Goal: Task Accomplishment & Management: Complete application form

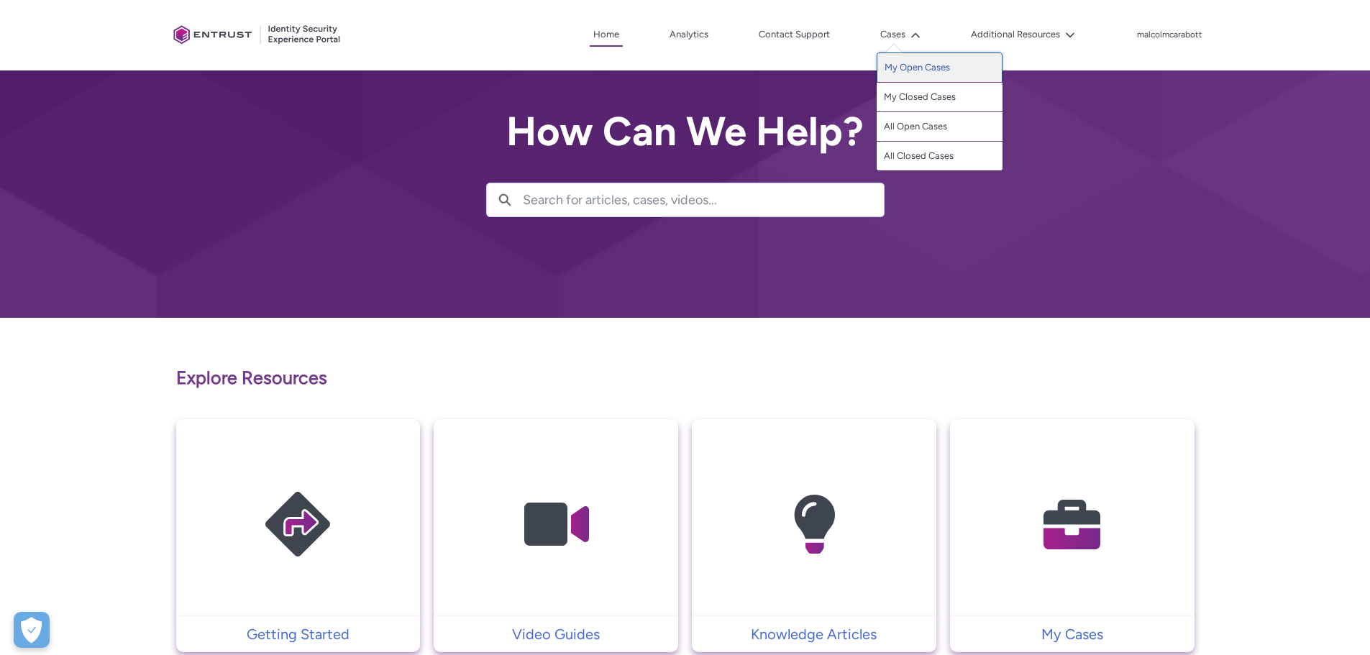
click at [920, 68] on link "My Open Cases" at bounding box center [939, 67] width 126 height 30
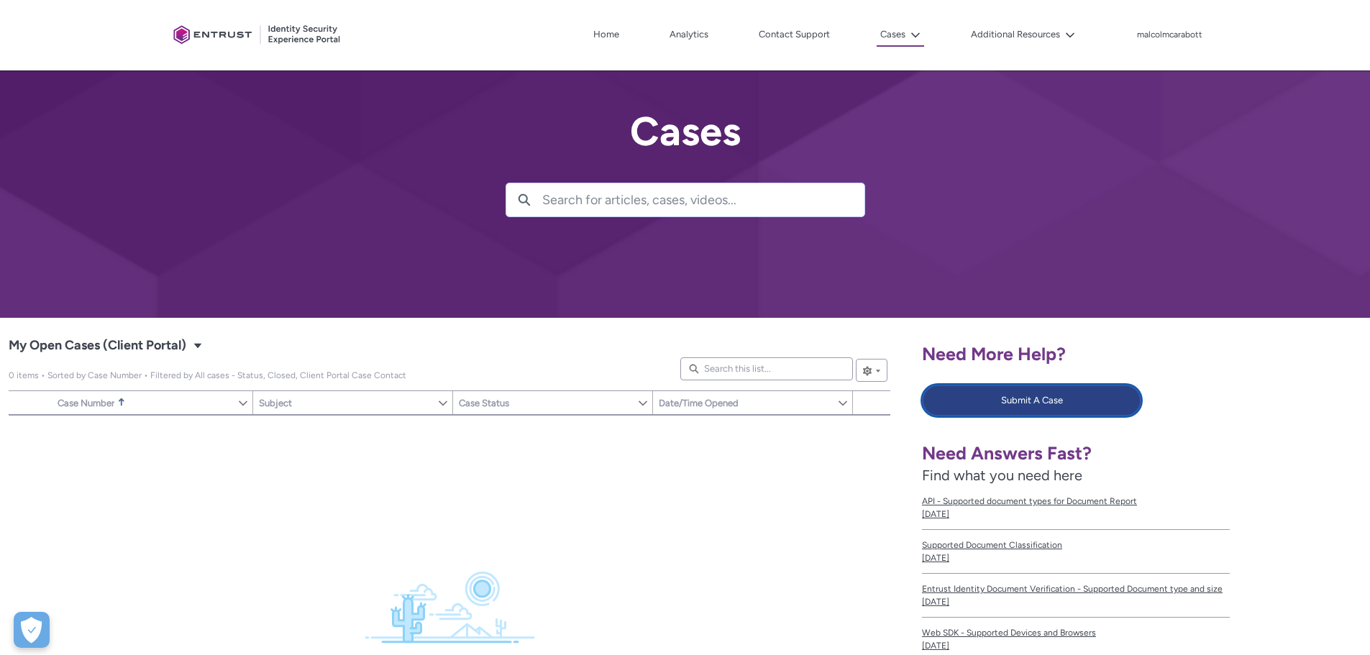
click at [987, 395] on button "Submit A Case" at bounding box center [1031, 401] width 219 height 32
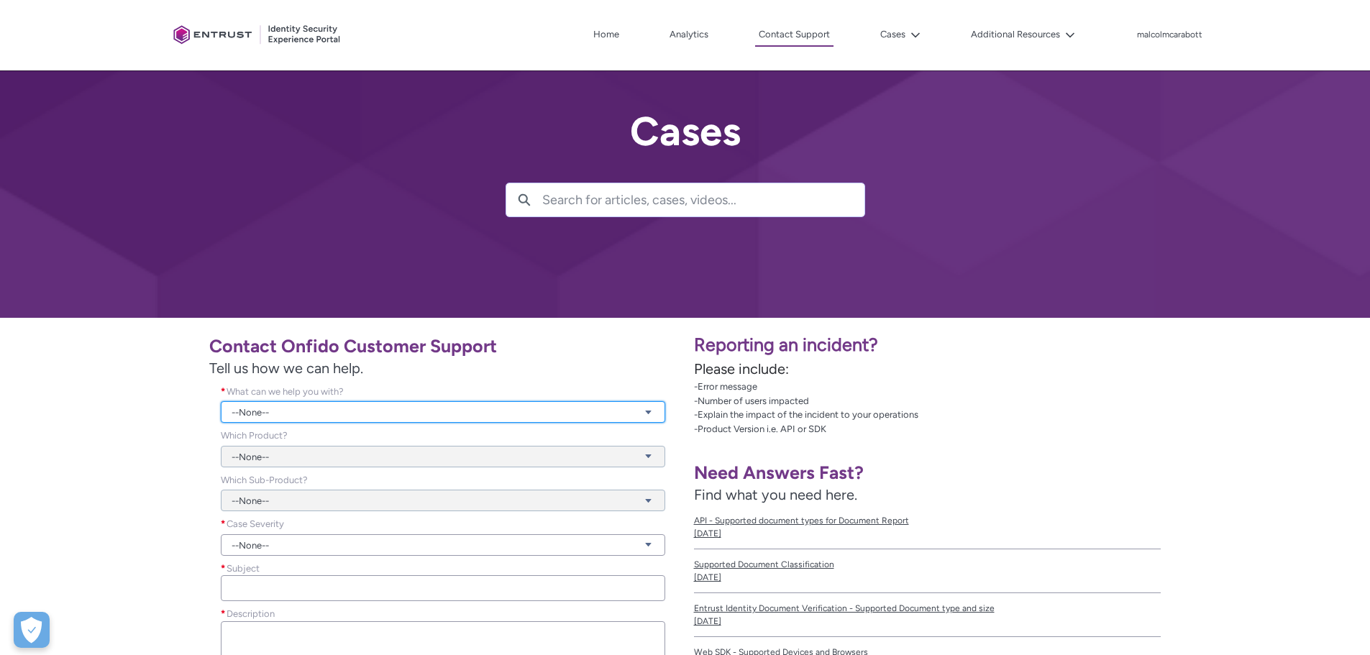
click at [328, 409] on link "--None--" at bounding box center [443, 412] width 444 height 22
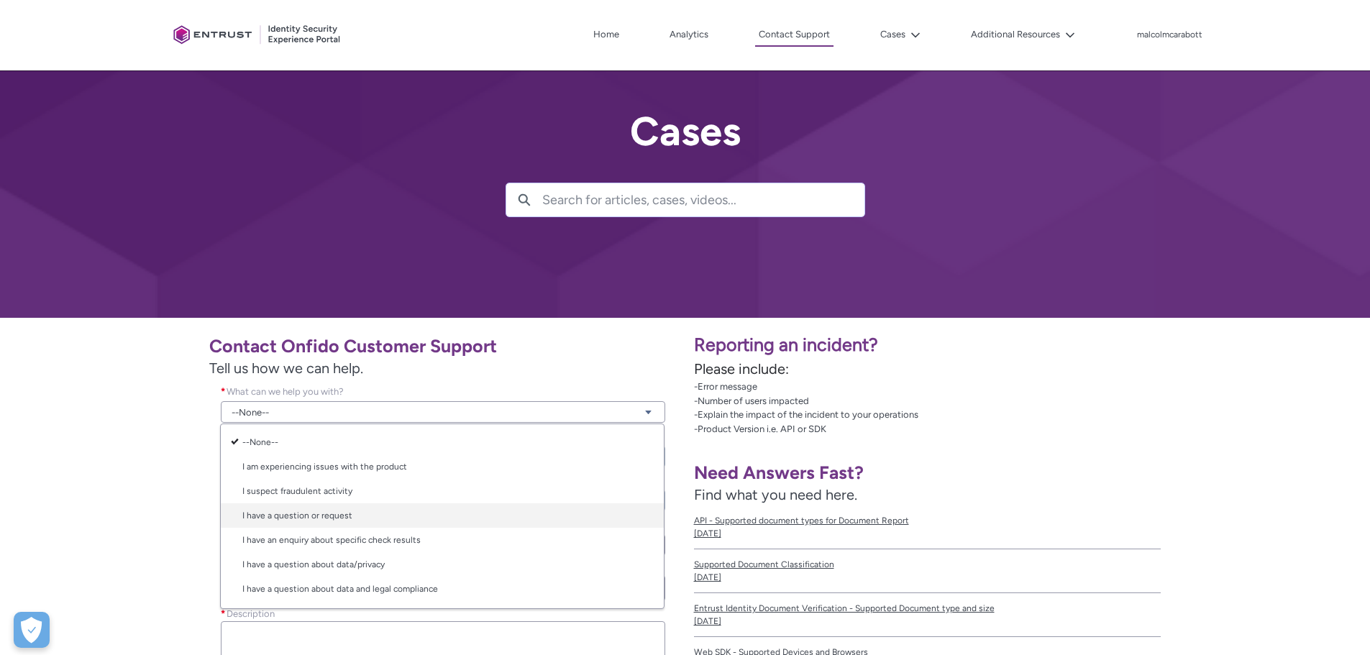
click at [319, 521] on link "I have a question or request" at bounding box center [442, 515] width 443 height 24
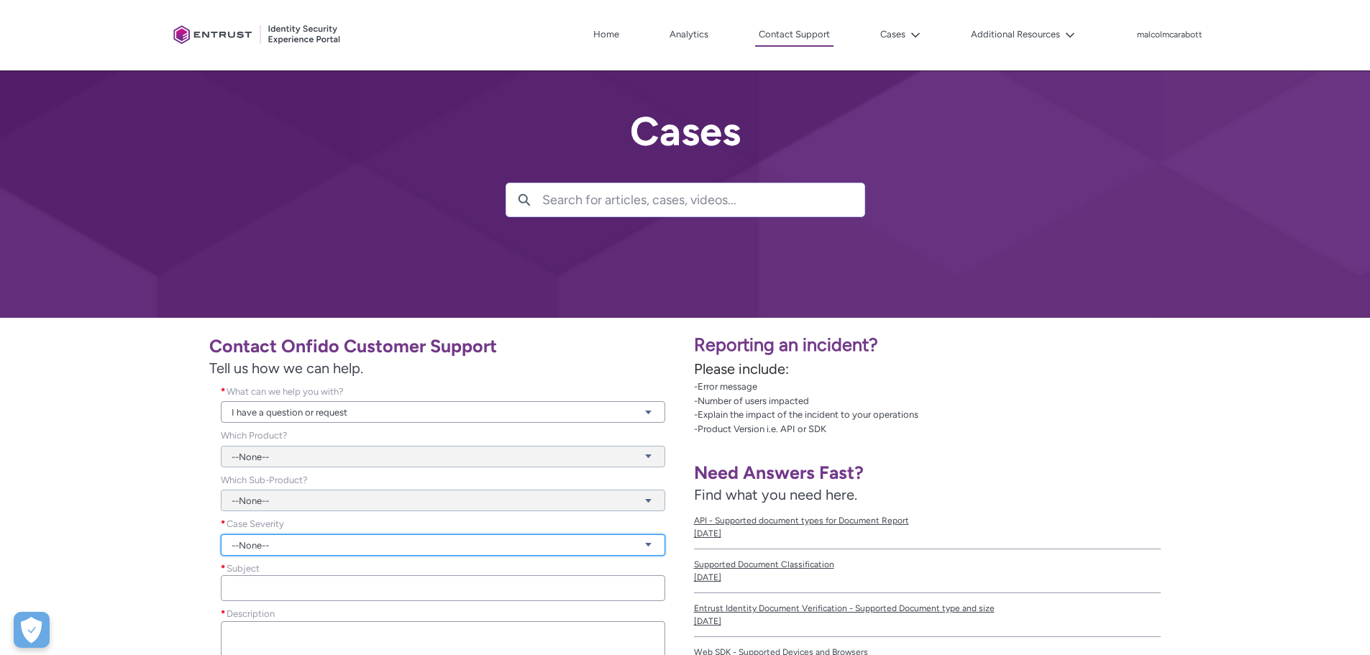
click at [262, 544] on link "--None--" at bounding box center [443, 545] width 444 height 22
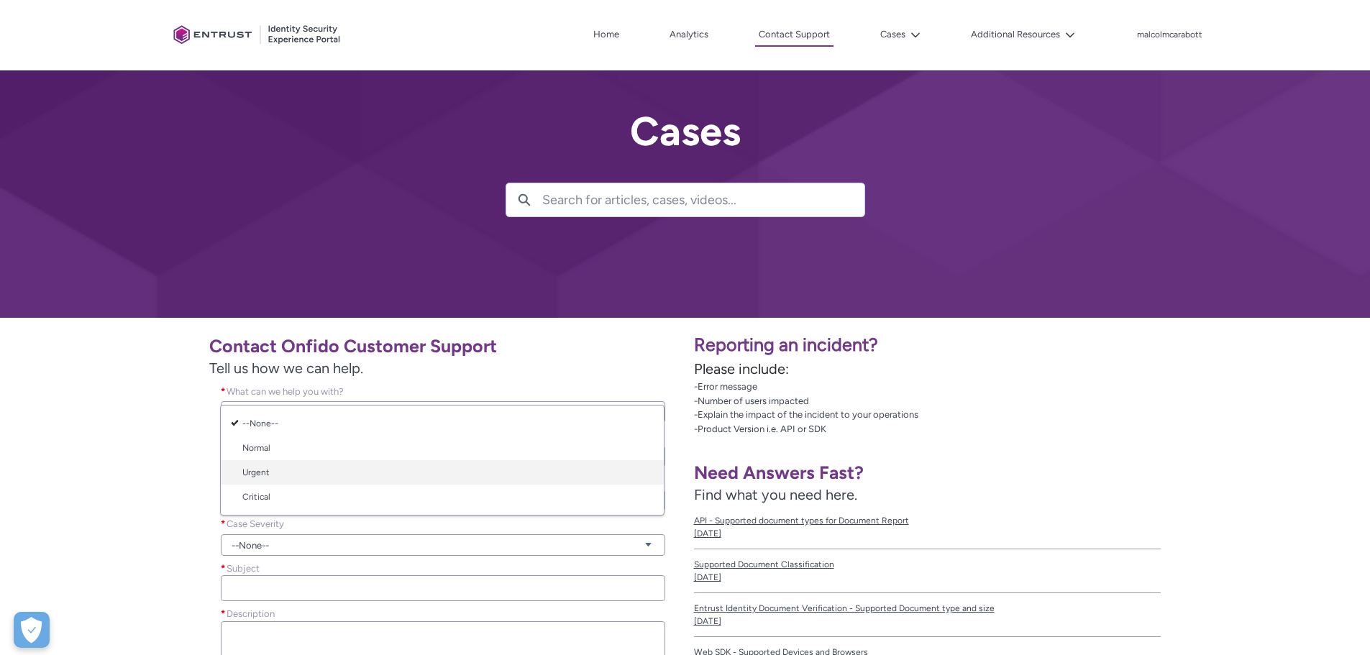
click at [262, 475] on link "Urgent" at bounding box center [442, 472] width 443 height 24
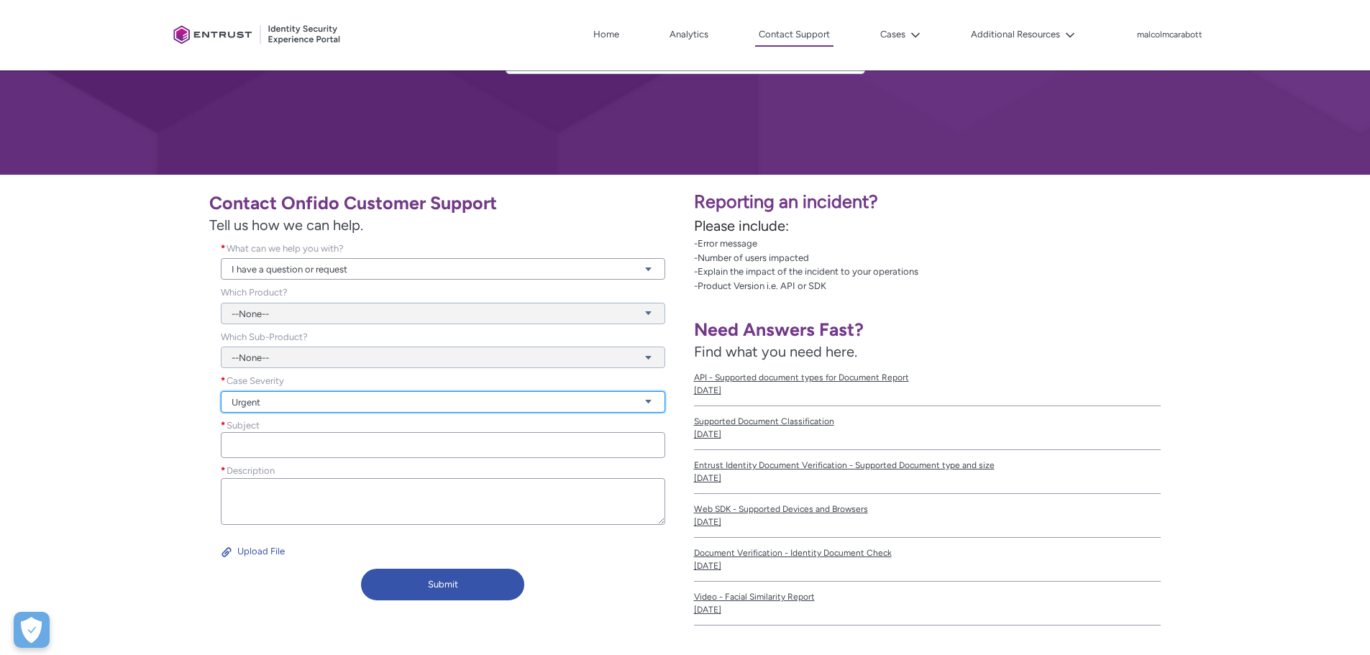
scroll to position [144, 0]
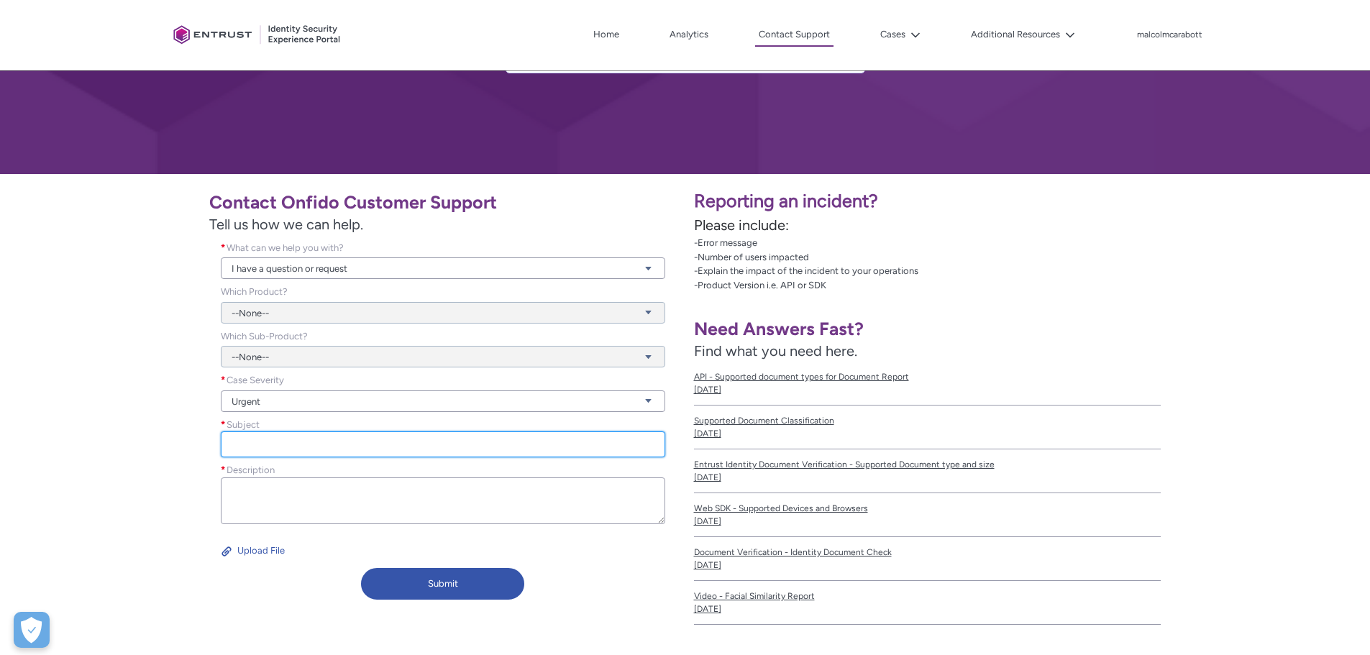
click at [243, 449] on input "Subject *" at bounding box center [443, 444] width 444 height 26
type input "Work flow conditions"
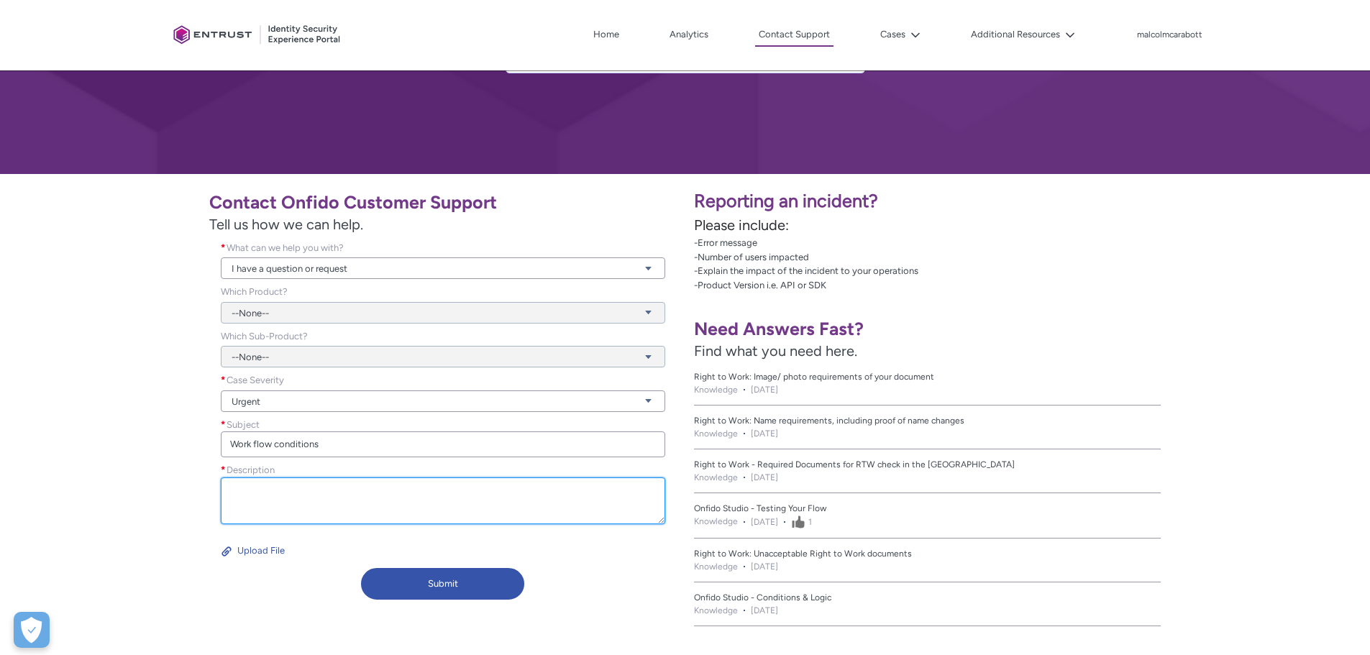
drag, startPoint x: 292, startPoint y: 484, endPoint x: 442, endPoint y: 483, distance: 150.3
click at [292, 484] on textarea "Description *" at bounding box center [443, 500] width 444 height 47
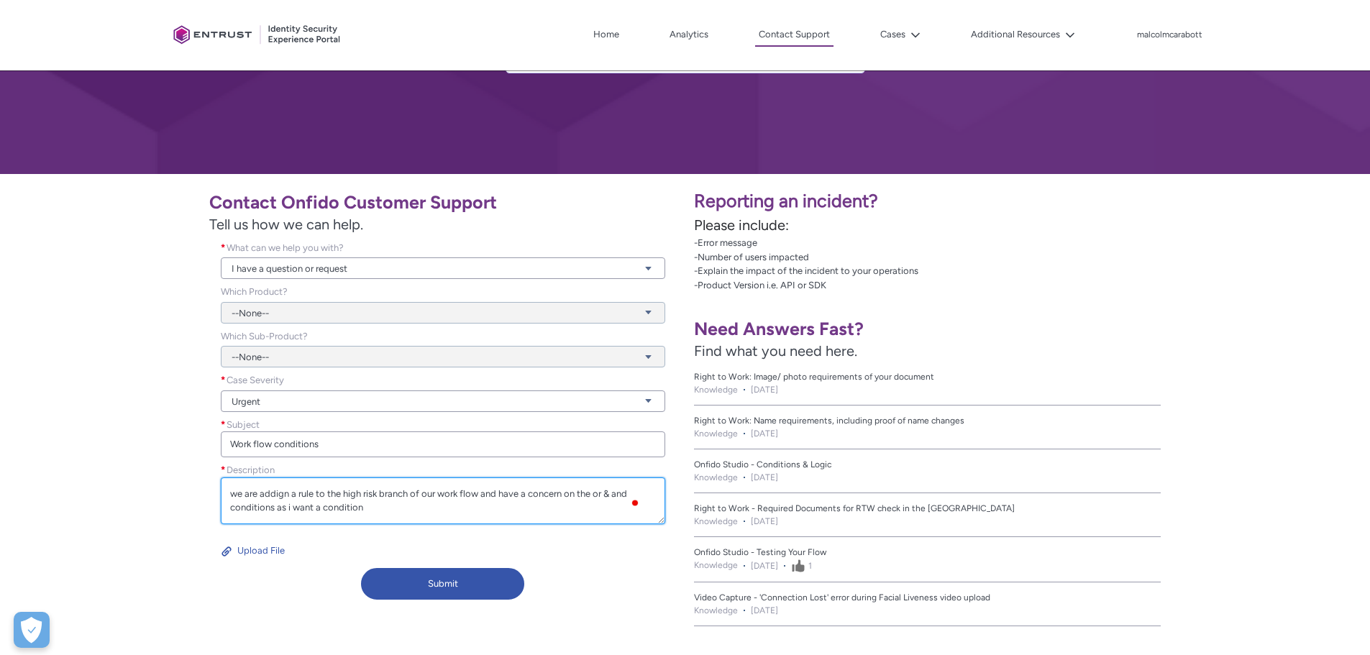
scroll to position [18, 0]
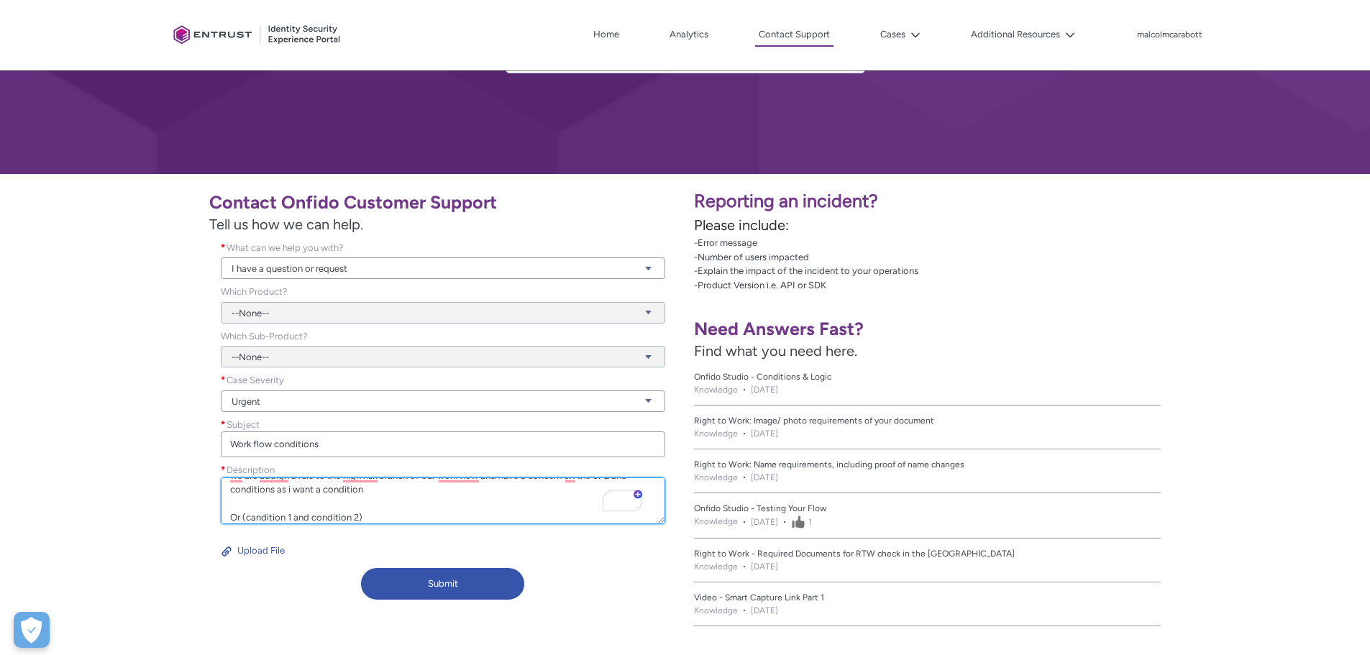
click at [252, 513] on textarea "we are addign a rule to the high risk branch of our work flow and have a concer…" at bounding box center [443, 500] width 444 height 47
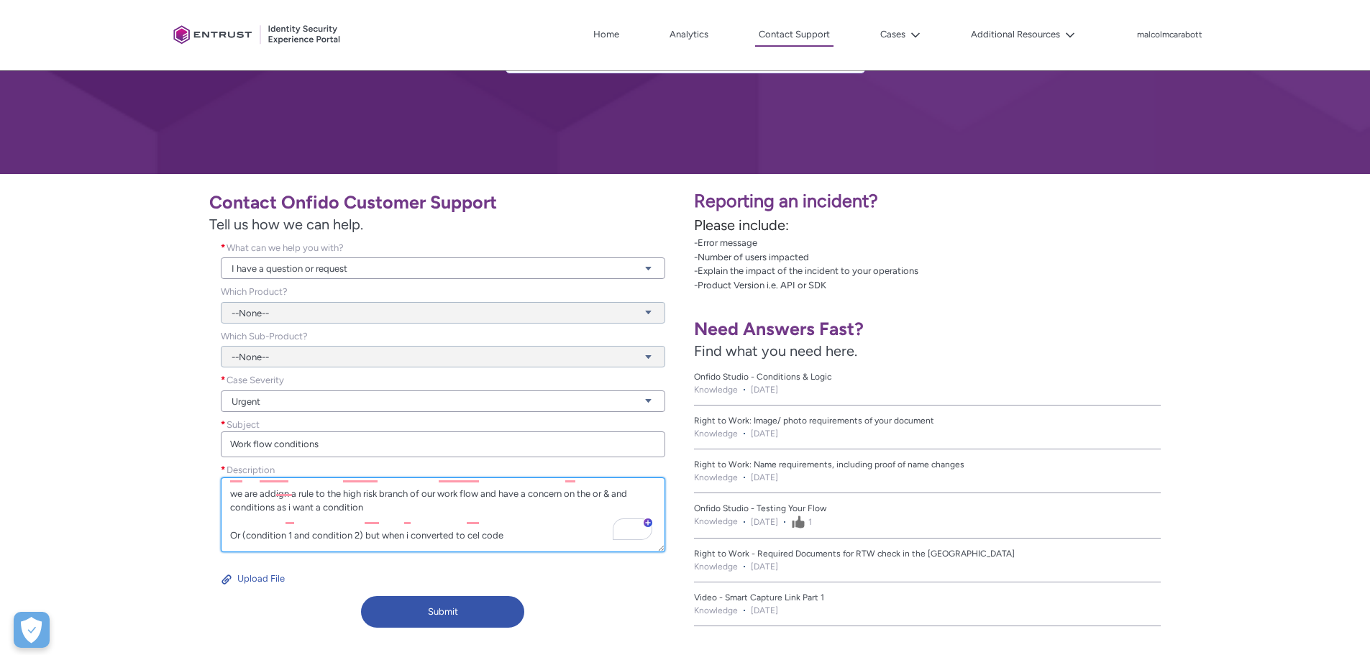
scroll to position [0, 0]
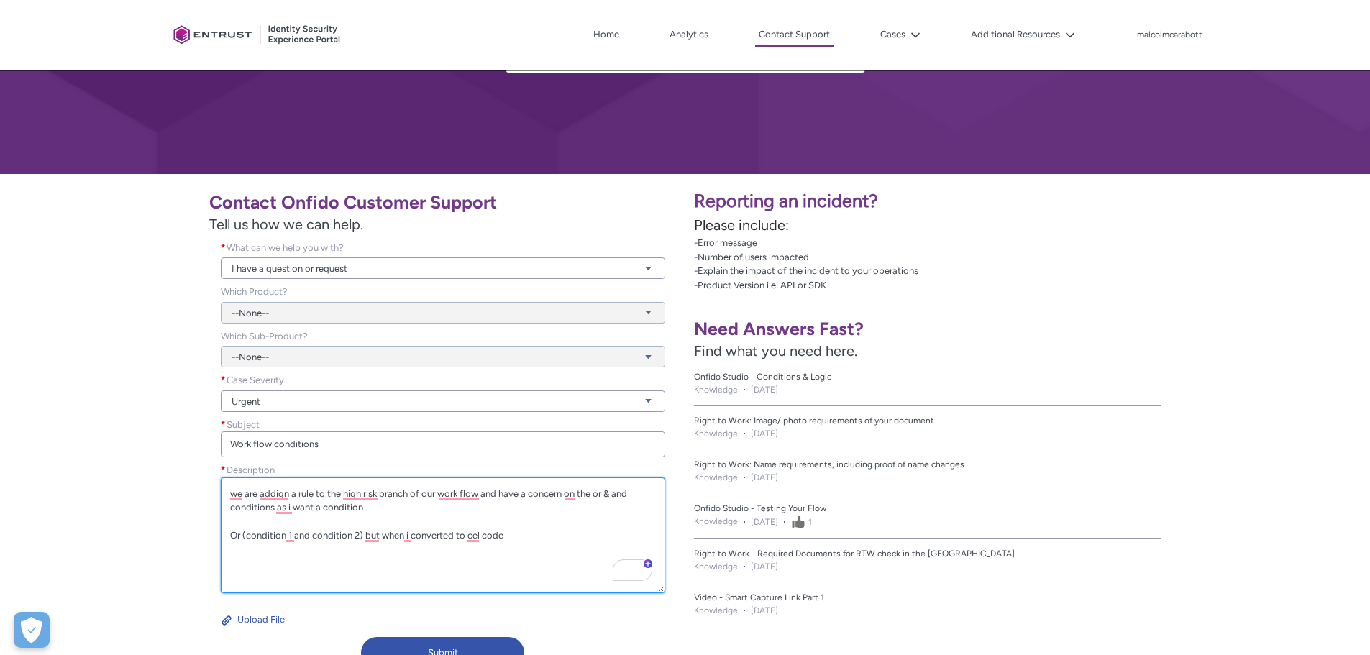
drag, startPoint x: 661, startPoint y: 517, endPoint x: 676, endPoint y: 587, distance: 71.2
click at [676, 587] on div "Description * we are addign a rule to the high risk branch of our work flow and…" at bounding box center [442, 532] width 467 height 139
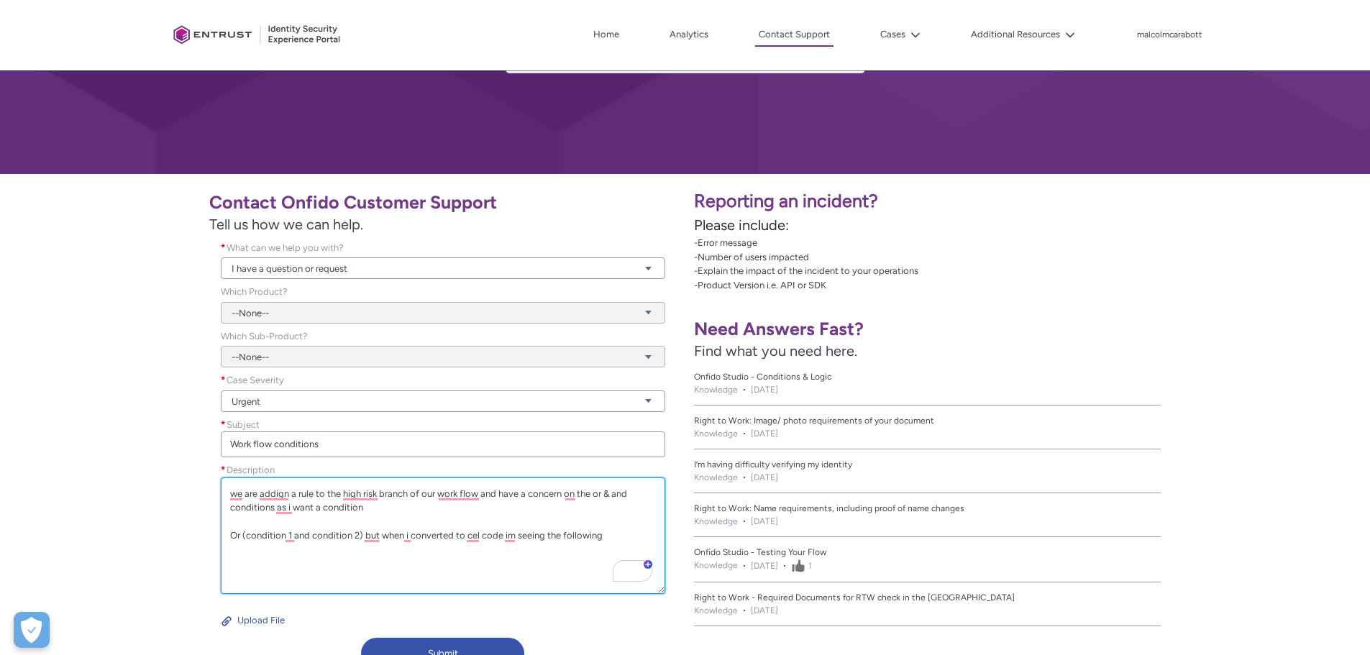
click at [470, 556] on textarea "we are addign a rule to the high risk branch of our work flow and have a concer…" at bounding box center [443, 535] width 444 height 116
paste textarea "|| (has(mastercard_identity_account_opening_43609.properties.ip_check.address_d…"
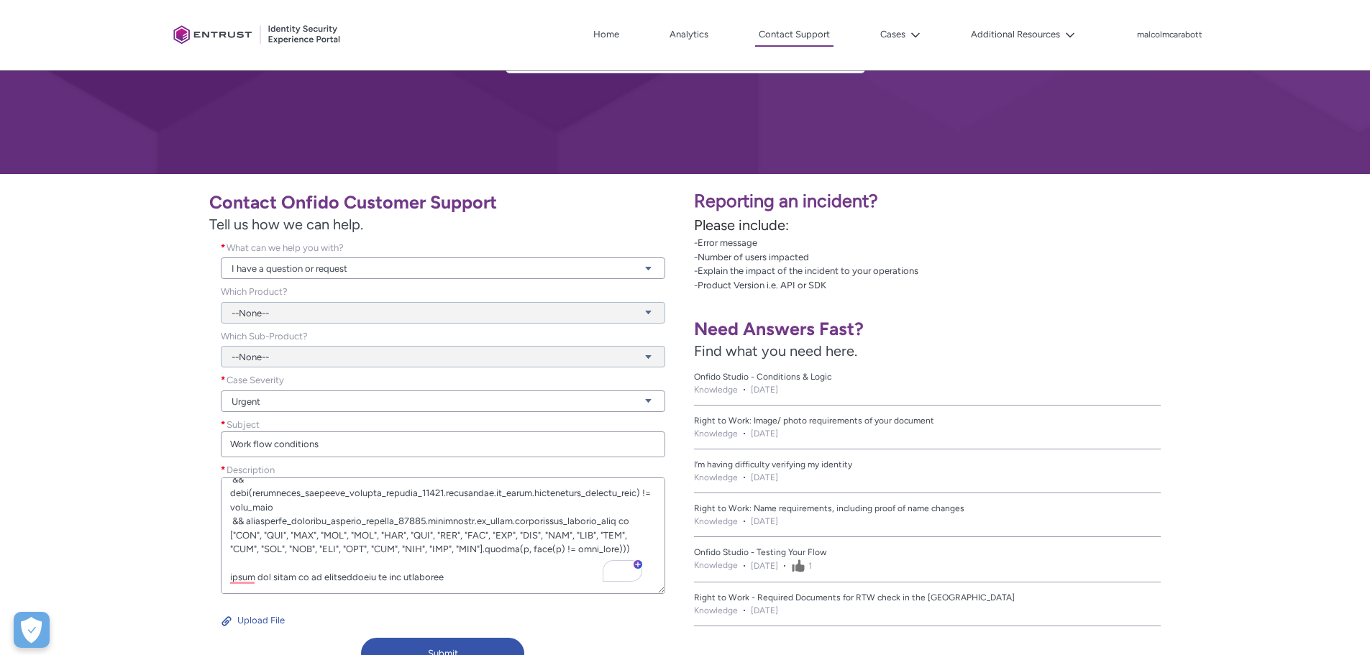
scroll to position [301, 0]
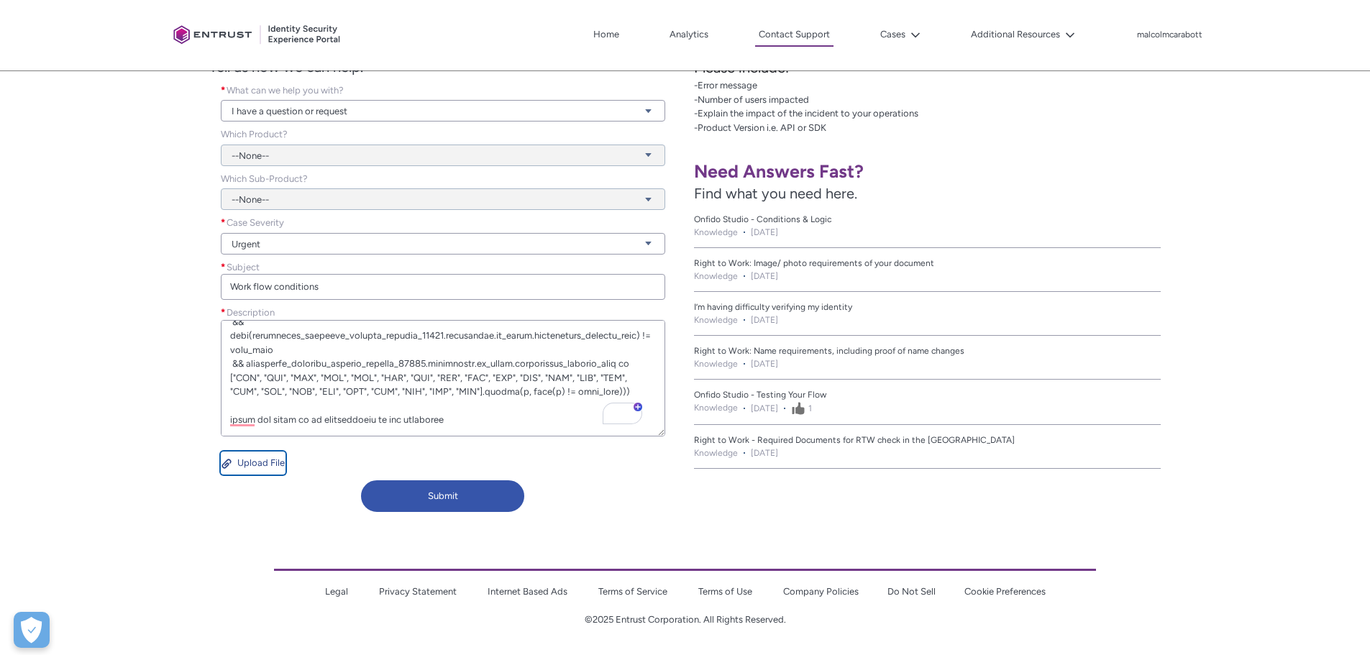
click at [258, 464] on button "Upload File" at bounding box center [253, 463] width 65 height 23
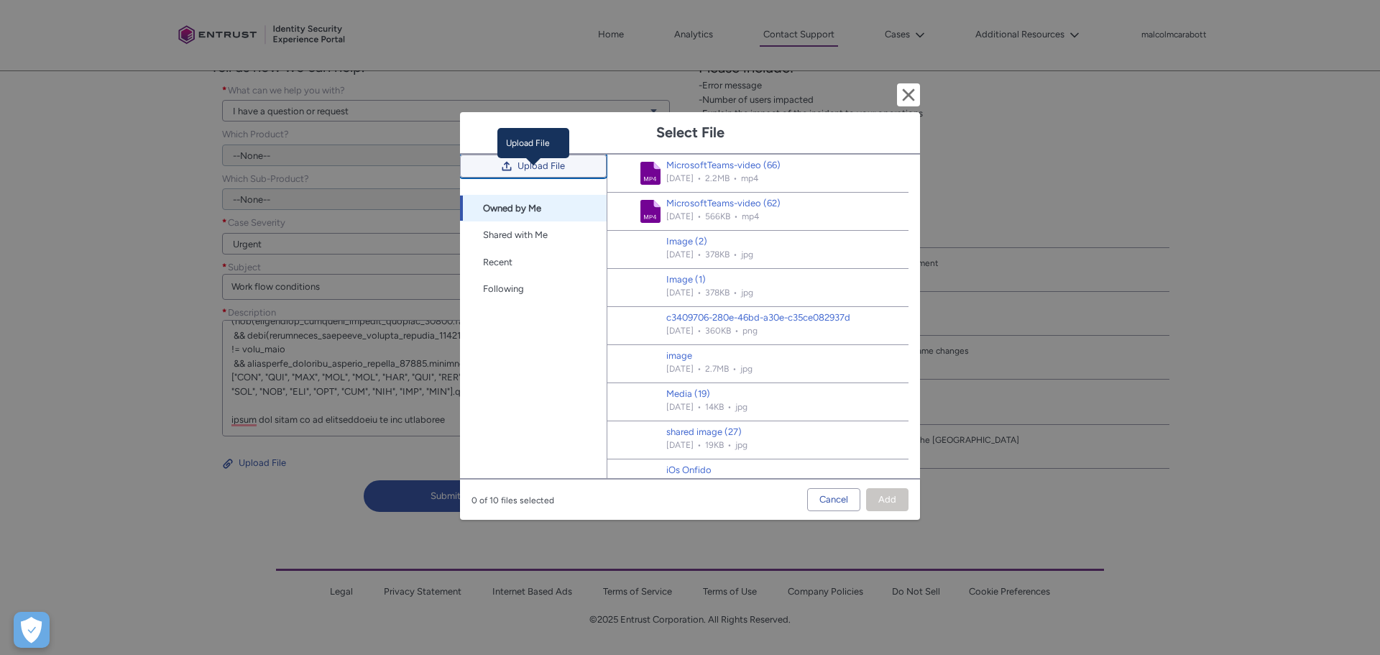
click at [508, 178] on button "Upload File" at bounding box center [533, 166] width 147 height 23
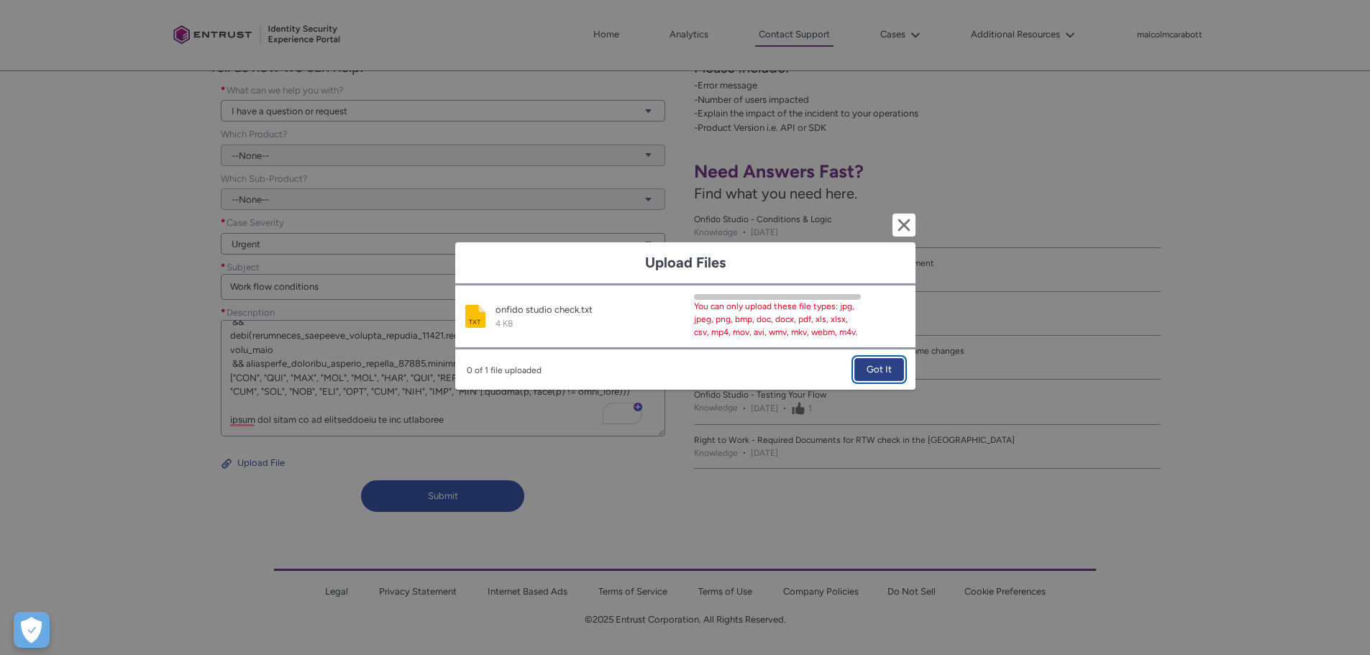
click at [885, 373] on span "Got It" at bounding box center [878, 370] width 25 height 22
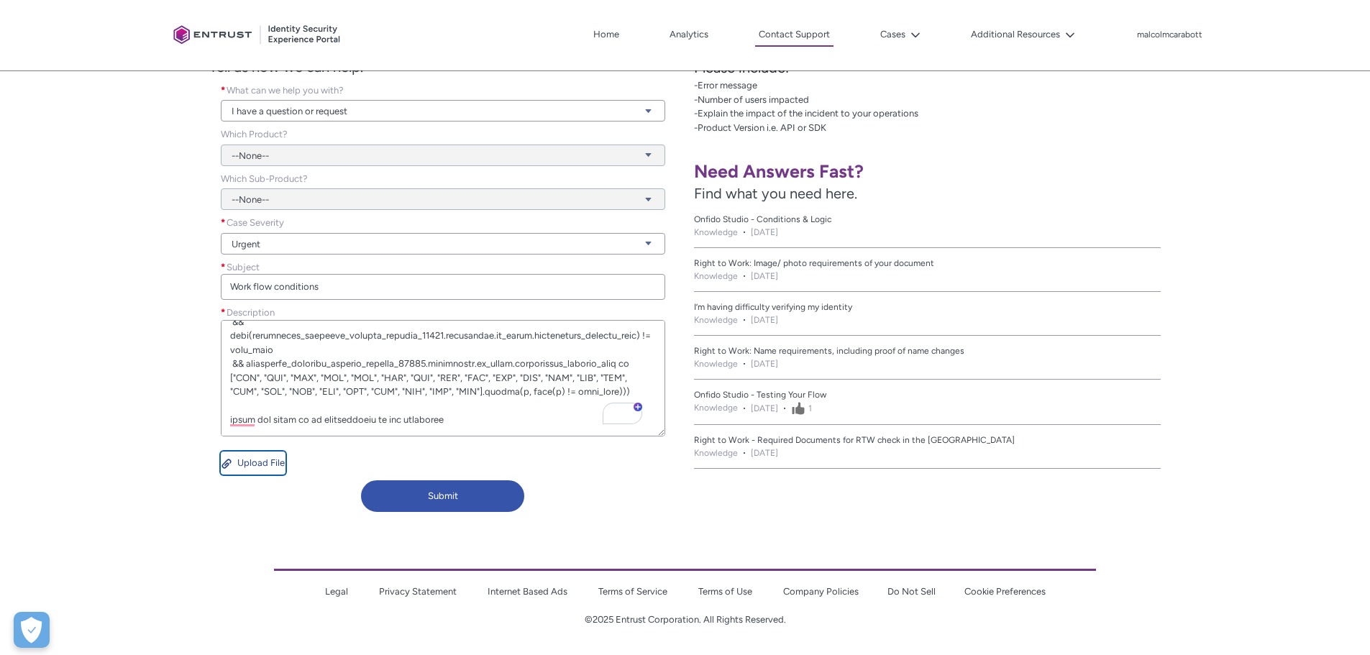
click at [246, 458] on button "Upload File" at bounding box center [253, 463] width 65 height 23
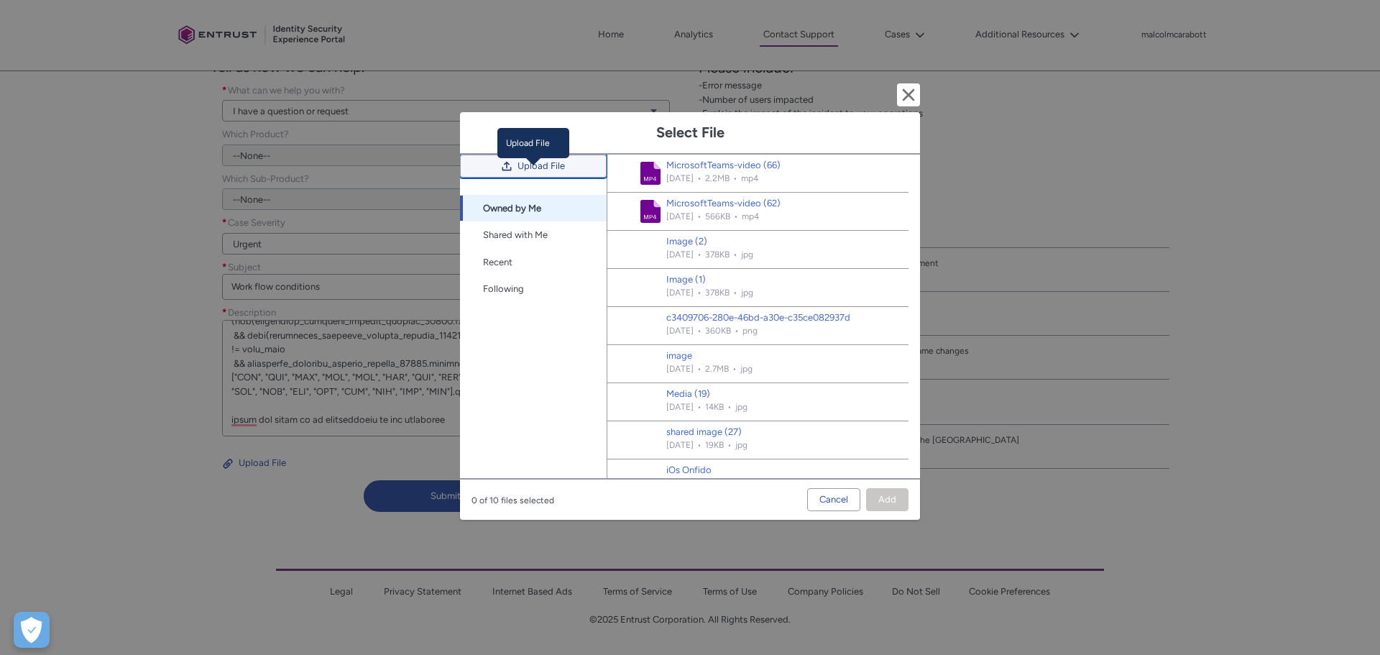
click at [517, 177] on button "Upload File" at bounding box center [533, 166] width 147 height 23
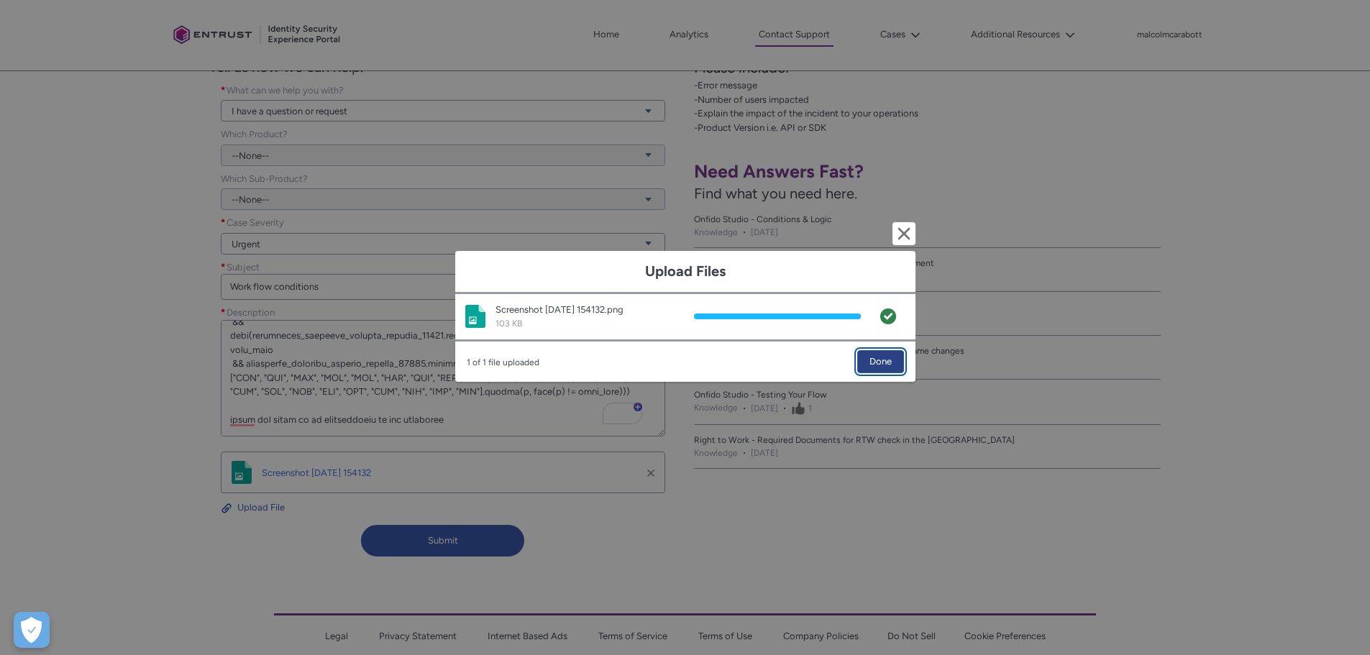
click at [877, 358] on span "Done" at bounding box center [880, 362] width 22 height 22
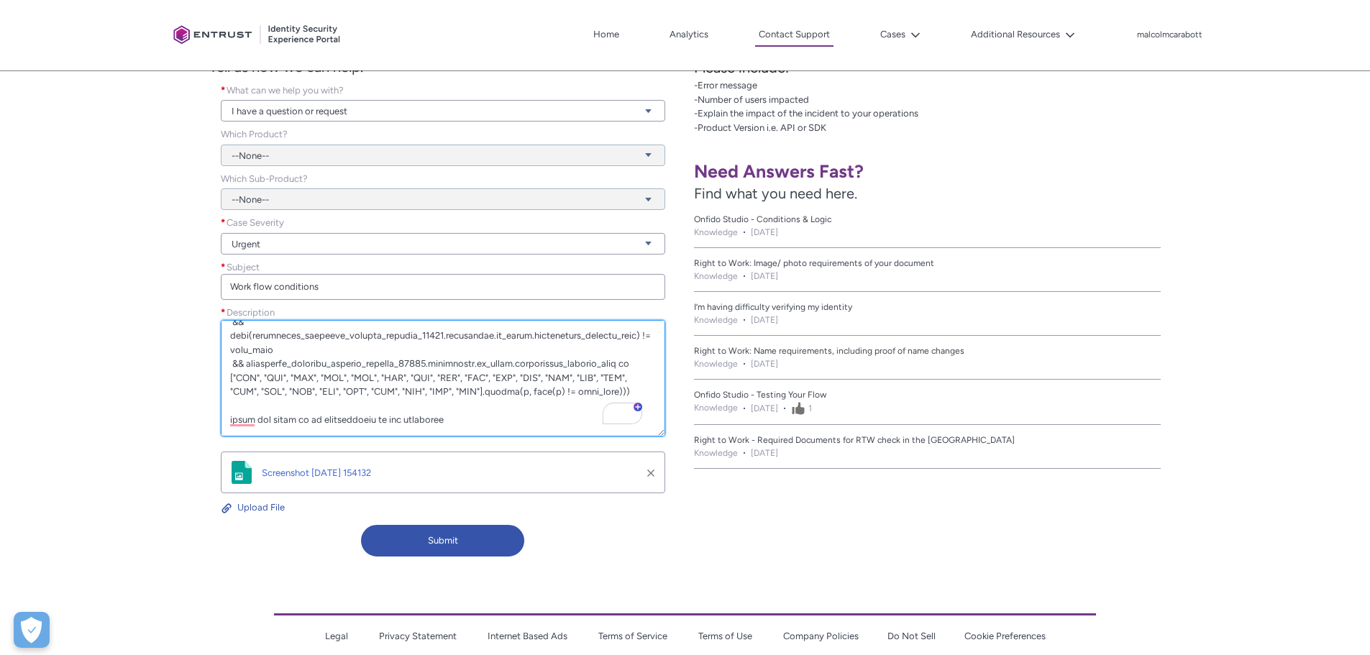
click at [477, 417] on textarea "Description *" at bounding box center [443, 378] width 444 height 116
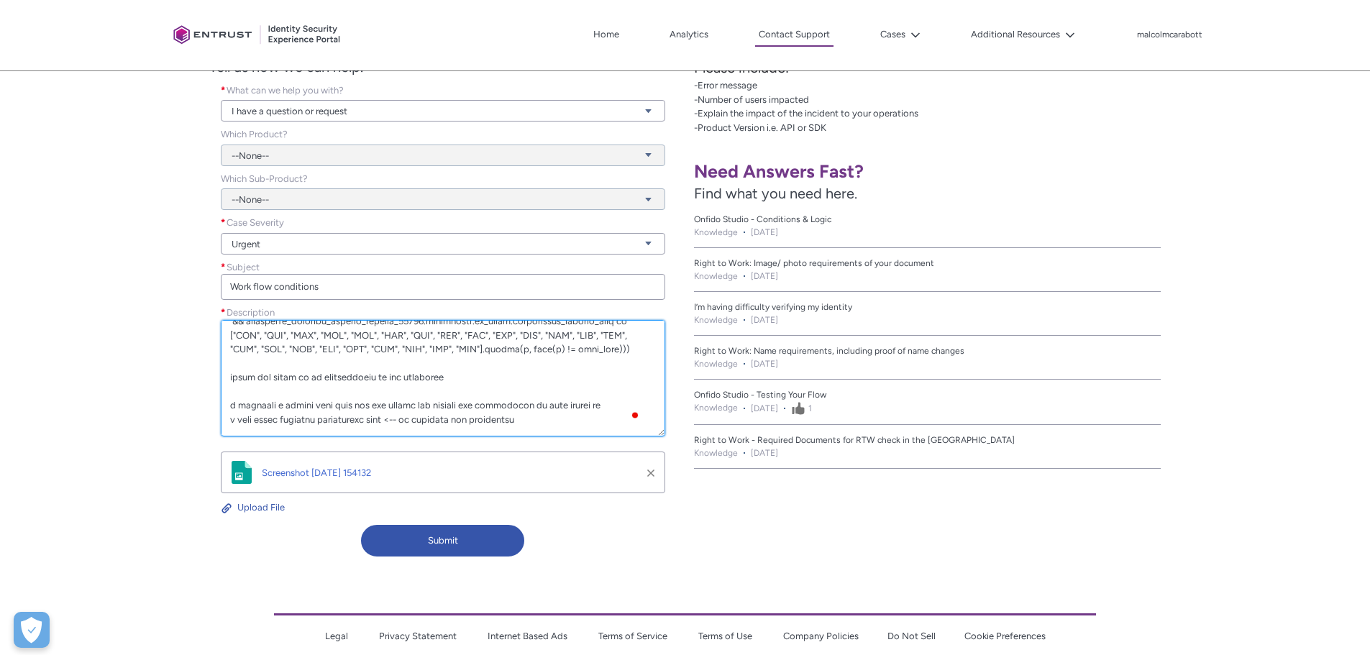
scroll to position [270, 0]
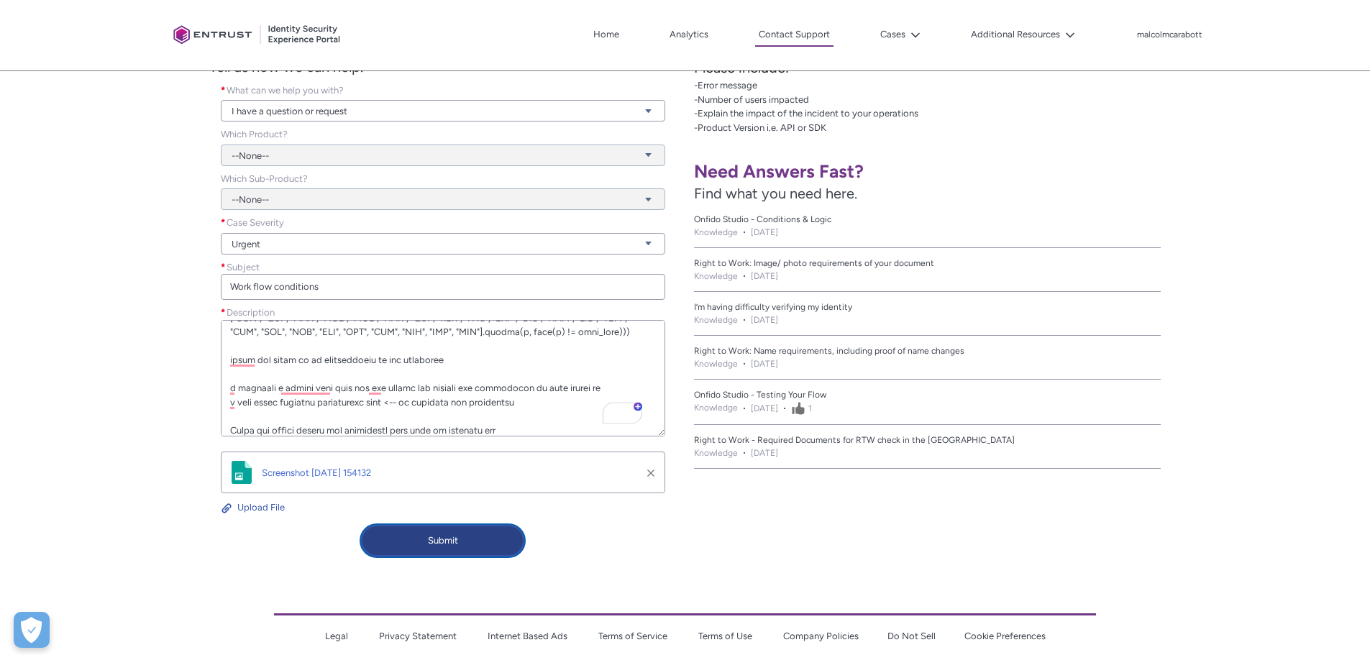
type textarea "we are addign a rule to the high risk branch of our work flow and have a concer…"
click at [375, 541] on button "Submit" at bounding box center [442, 541] width 163 height 32
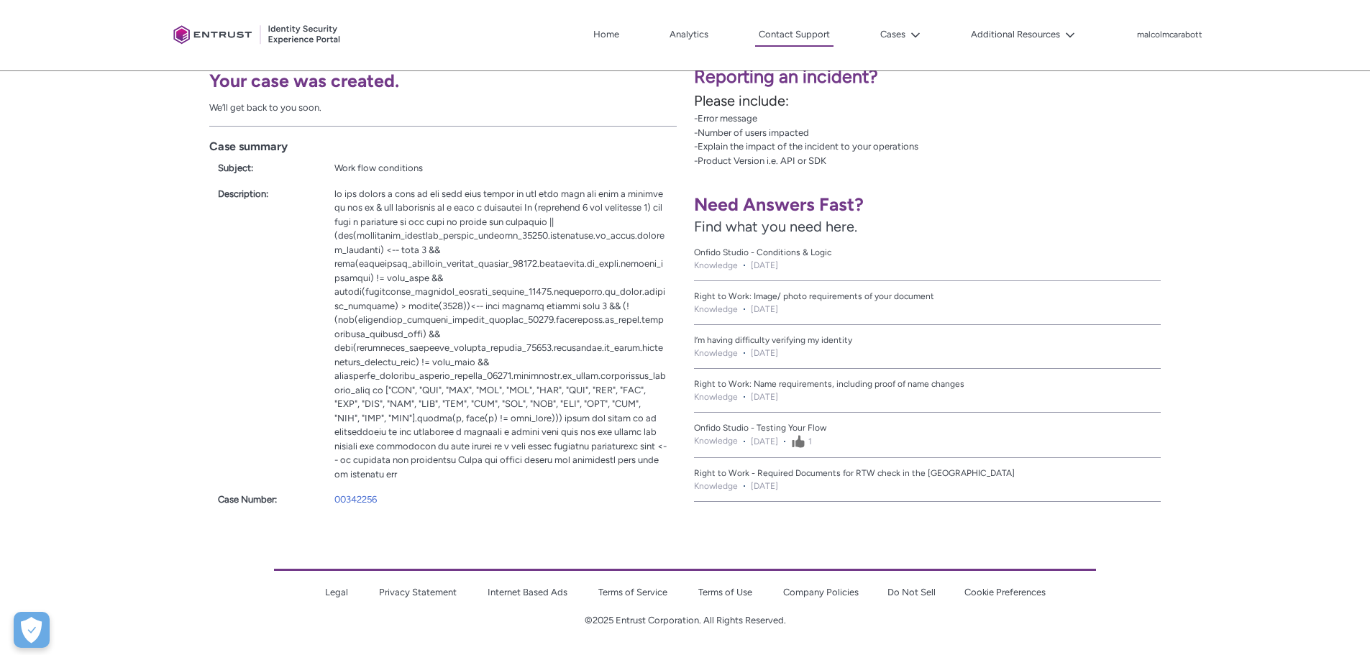
scroll to position [268, 0]
drag, startPoint x: 322, startPoint y: 500, endPoint x: 413, endPoint y: 495, distance: 90.7
click at [413, 495] on div "Case Number: 00342256" at bounding box center [442, 497] width 467 height 20
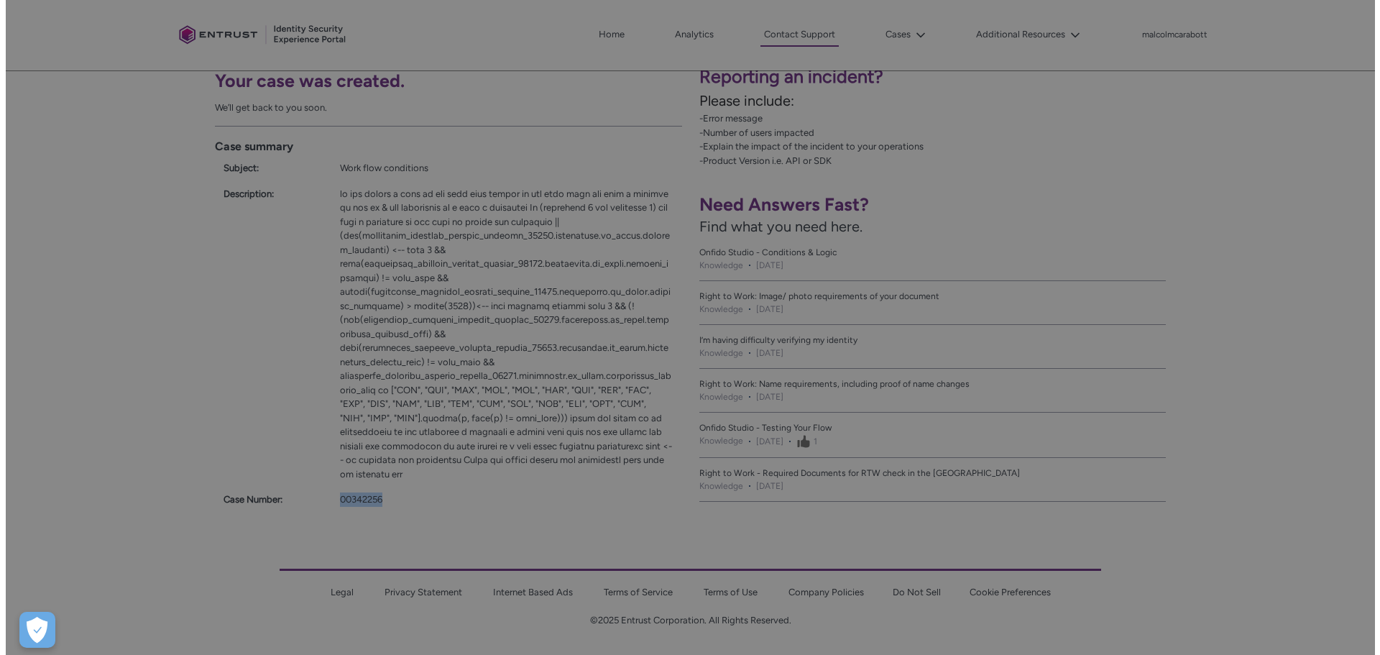
scroll to position [255, 0]
